Goal: Task Accomplishment & Management: Use online tool/utility

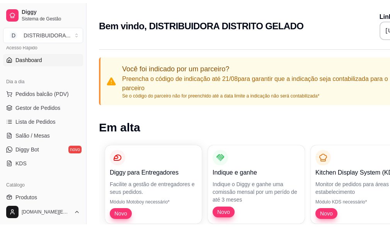
scroll to position [77, 0]
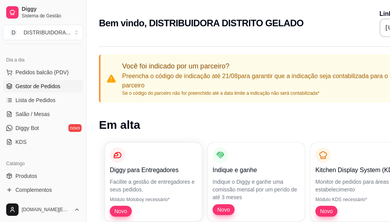
click at [56, 87] on span "Gestor de Pedidos" at bounding box center [37, 86] width 45 height 8
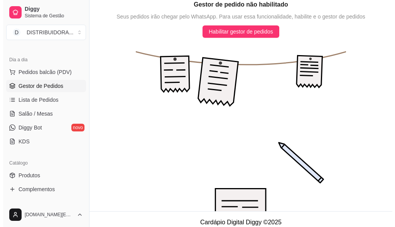
scroll to position [116, 0]
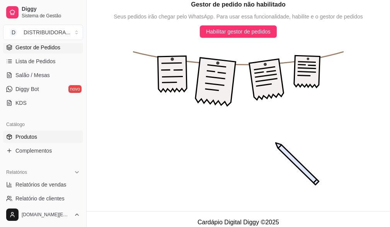
click at [54, 136] on link "Produtos" at bounding box center [43, 137] width 80 height 12
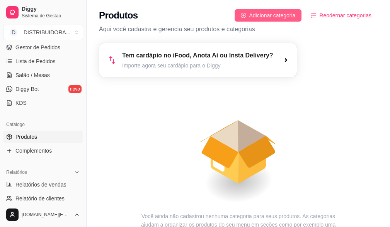
click at [275, 15] on span "Adicionar categoria" at bounding box center [272, 15] width 46 height 8
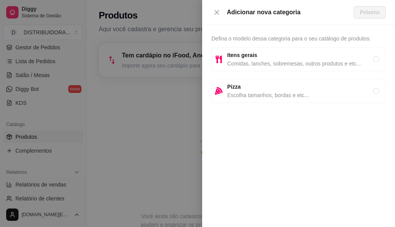
click at [247, 59] on span "Comidas, lanches, sobremesas, outros produtos e etc..." at bounding box center [300, 63] width 146 height 8
radio input "true"
click at [365, 12] on span "Próximo" at bounding box center [370, 12] width 20 height 8
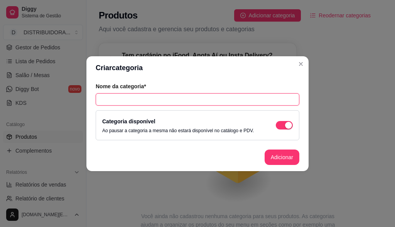
click at [159, 99] on input "text" at bounding box center [198, 99] width 204 height 12
type input "cervejas"
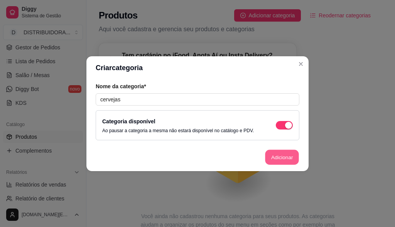
click at [277, 157] on button "Adicionar" at bounding box center [282, 157] width 34 height 15
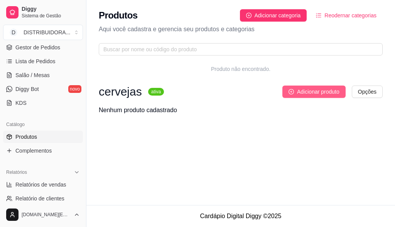
click at [316, 91] on span "Adicionar produto" at bounding box center [318, 92] width 42 height 8
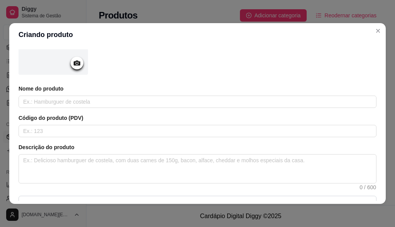
scroll to position [73, 0]
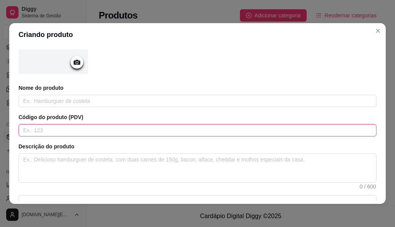
click at [130, 132] on input "text" at bounding box center [198, 130] width 358 height 12
type input "7891991295086"
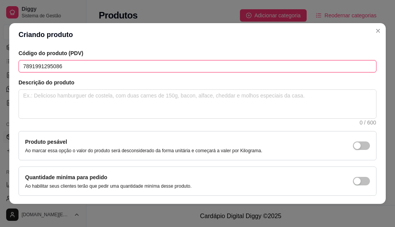
scroll to position [166, 0]
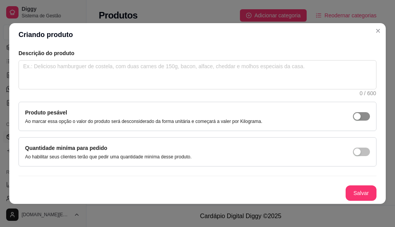
click at [353, 118] on span "button" at bounding box center [361, 116] width 17 height 8
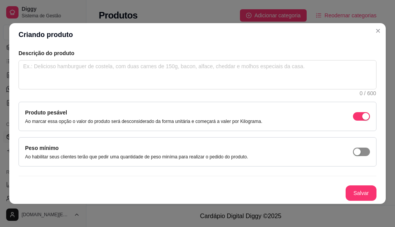
click at [353, 149] on span "button" at bounding box center [361, 152] width 17 height 8
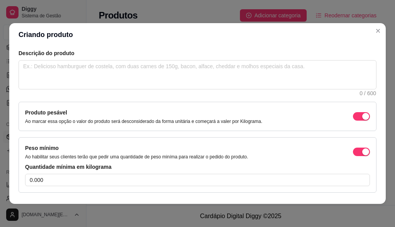
scroll to position [193, 0]
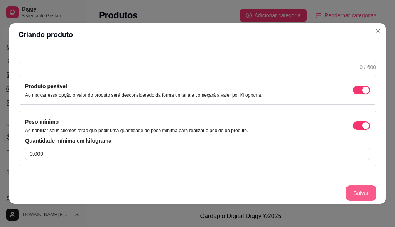
click at [350, 194] on button "Salvar" at bounding box center [361, 193] width 31 height 15
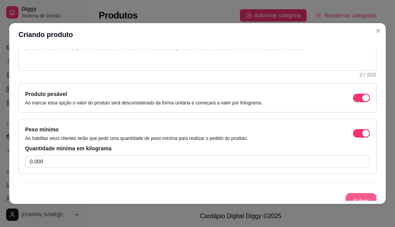
scroll to position [200, 0]
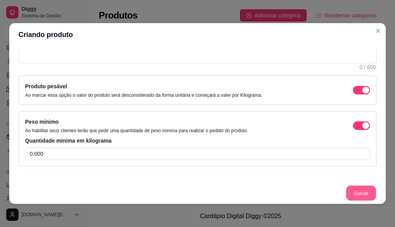
click at [346, 189] on button "Salvar" at bounding box center [361, 193] width 30 height 15
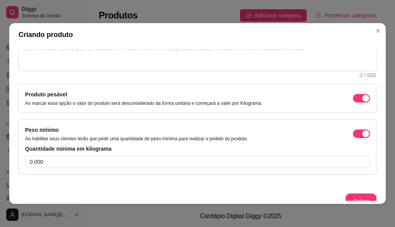
scroll to position [0, 0]
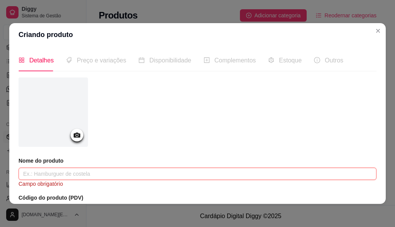
click at [115, 175] on input "text" at bounding box center [198, 174] width 358 height 12
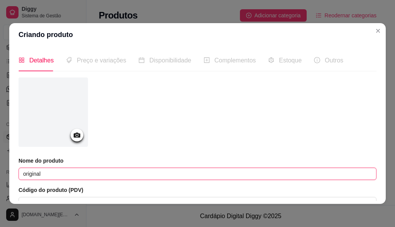
type input "original"
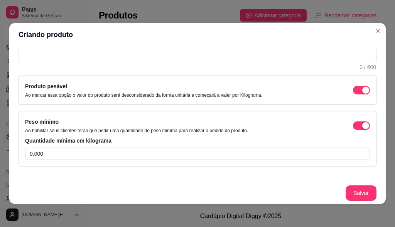
scroll to position [2, 0]
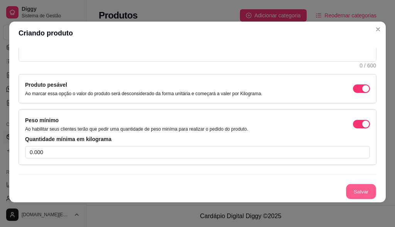
click at [349, 190] on button "Salvar" at bounding box center [361, 192] width 30 height 15
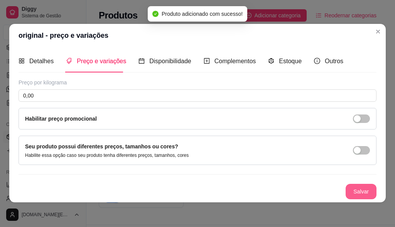
scroll to position [0, 0]
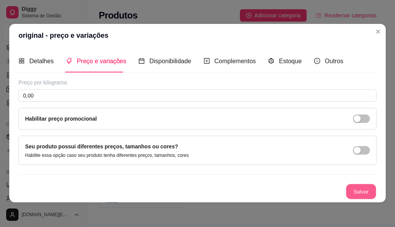
click at [356, 193] on button "Salvar" at bounding box center [361, 191] width 30 height 15
click at [357, 118] on span "button" at bounding box center [361, 119] width 17 height 8
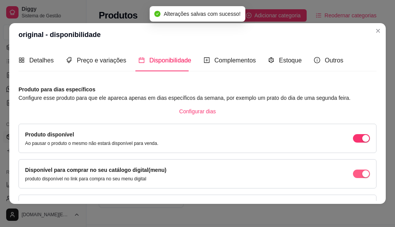
click at [353, 143] on button "button" at bounding box center [361, 138] width 17 height 8
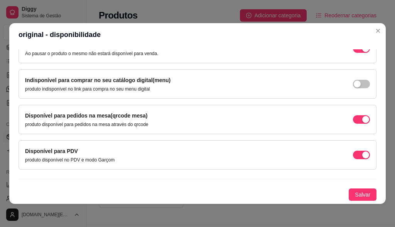
scroll to position [2, 0]
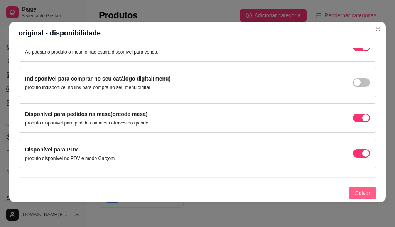
click at [355, 193] on span "Salvar" at bounding box center [362, 193] width 15 height 8
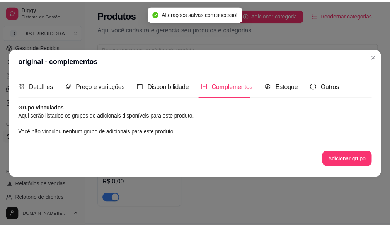
scroll to position [0, 0]
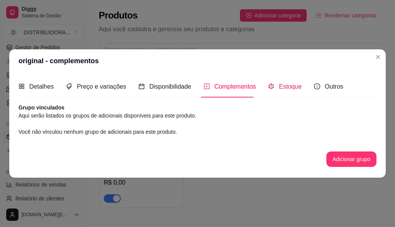
click at [284, 86] on span "Estoque" at bounding box center [290, 86] width 23 height 7
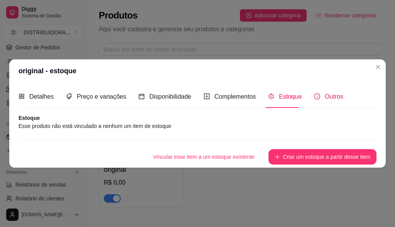
click at [335, 97] on span "Outros" at bounding box center [334, 96] width 19 height 7
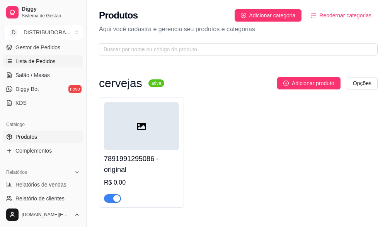
click at [49, 62] on span "Lista de Pedidos" at bounding box center [35, 62] width 40 height 8
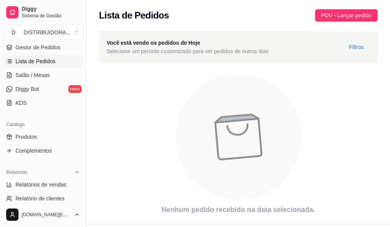
click at [3, 55] on link "Lista de Pedidos" at bounding box center [43, 61] width 80 height 12
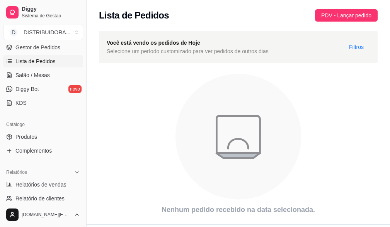
click at [3, 55] on link "Lista de Pedidos" at bounding box center [43, 61] width 80 height 12
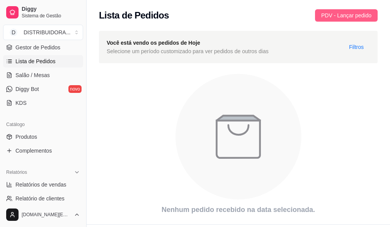
click at [339, 13] on span "PDV - Lançar pedido" at bounding box center [346, 15] width 50 height 8
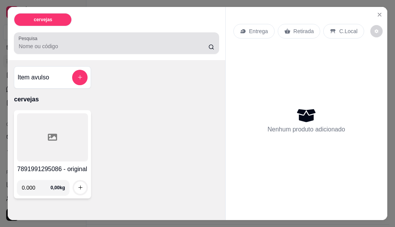
click at [157, 48] on div at bounding box center [117, 43] width 196 height 15
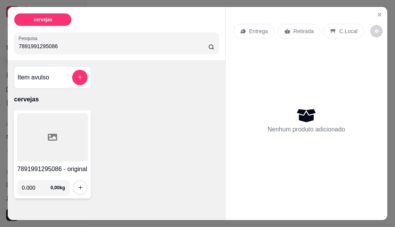
type input "7891991295086"
click at [198, 45] on input "7891991295086" at bounding box center [114, 46] width 190 height 8
click at [377, 12] on icon "Close" at bounding box center [380, 15] width 6 height 6
